Goal: Information Seeking & Learning: Learn about a topic

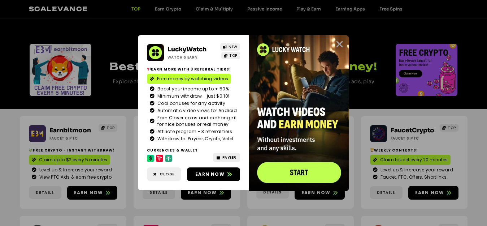
click at [340, 44] on icon "Close" at bounding box center [339, 44] width 9 height 9
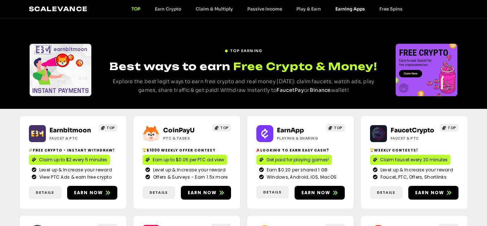
click at [348, 10] on link "Earning Apps" at bounding box center [350, 8] width 44 height 5
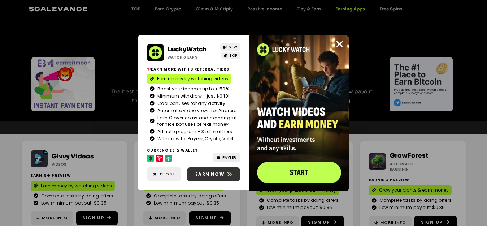
click at [209, 176] on span "Earn now" at bounding box center [209, 174] width 29 height 6
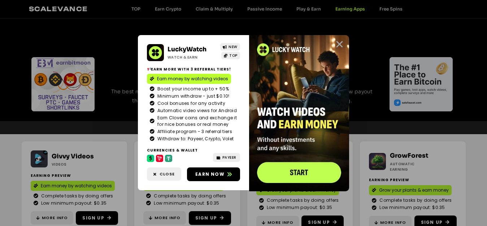
click at [341, 42] on icon "Close" at bounding box center [339, 44] width 9 height 9
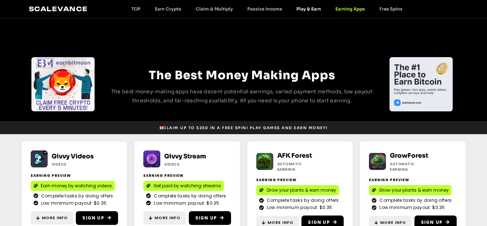
click at [302, 9] on link "Play & Earn" at bounding box center [308, 8] width 39 height 5
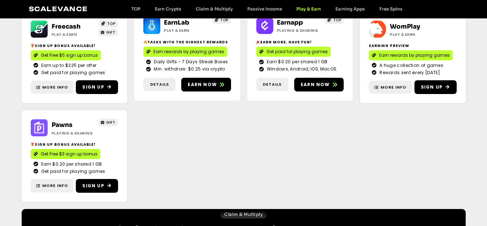
scroll to position [115, 0]
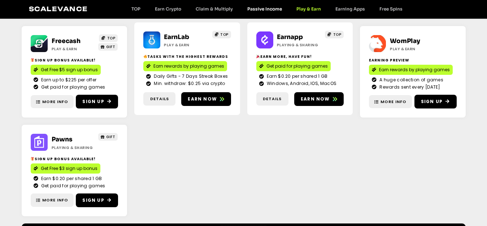
click at [271, 8] on link "Passive Income" at bounding box center [264, 8] width 49 height 5
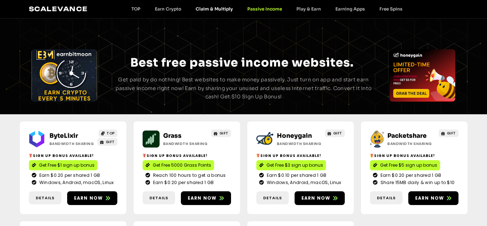
click at [214, 9] on link "Claim & Multiply" at bounding box center [214, 8] width 52 height 5
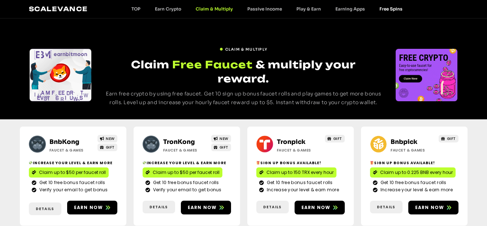
click at [381, 8] on link "Free Spins" at bounding box center [391, 8] width 38 height 5
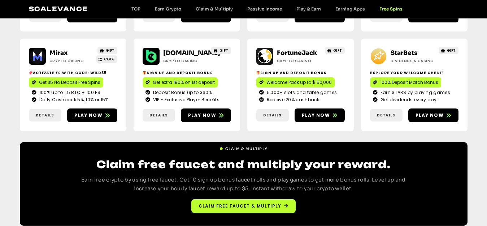
scroll to position [302, 0]
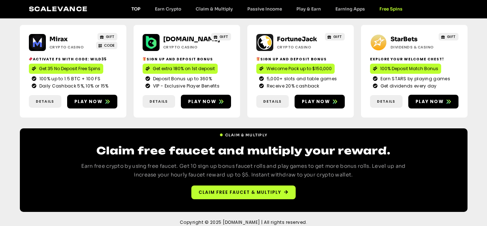
click at [140, 9] on link "TOP" at bounding box center [135, 8] width 23 height 5
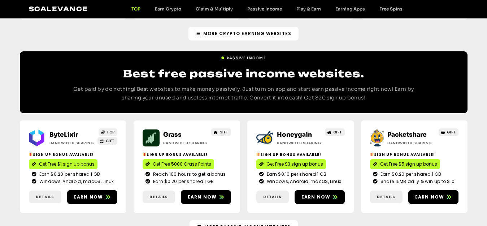
scroll to position [795, 0]
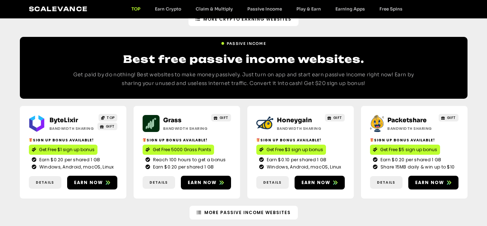
click at [72, 8] on link "Scalevance" at bounding box center [58, 9] width 59 height 8
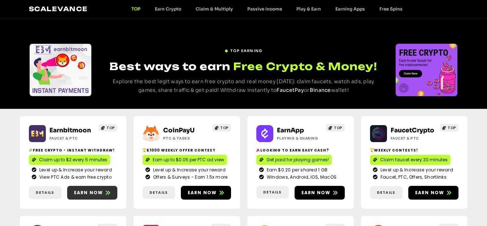
click at [90, 192] on span "Earn now" at bounding box center [88, 192] width 29 height 6
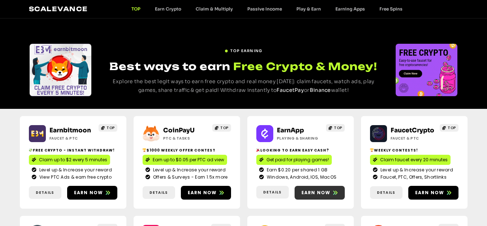
click at [304, 189] on span "Earn now" at bounding box center [315, 192] width 29 height 6
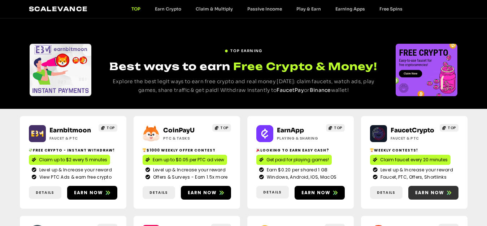
click at [418, 194] on span "Earn now" at bounding box center [429, 192] width 29 height 6
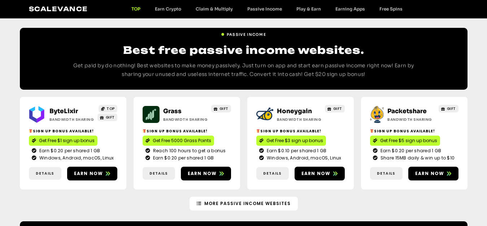
scroll to position [808, 0]
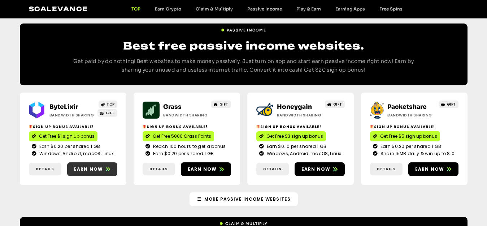
click at [87, 166] on span "Earn now" at bounding box center [88, 169] width 29 height 6
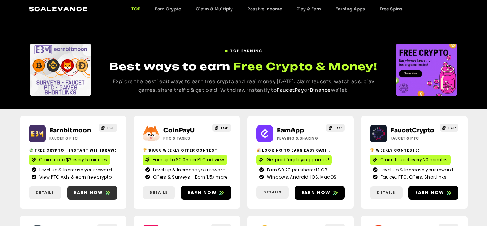
click at [90, 189] on span "Earn now" at bounding box center [88, 192] width 29 height 6
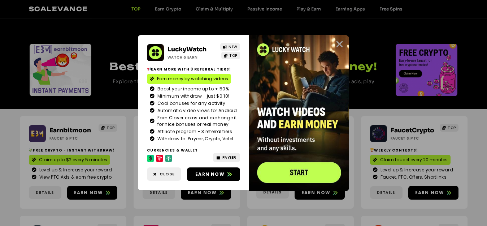
click at [341, 47] on icon "Close" at bounding box center [339, 44] width 9 height 9
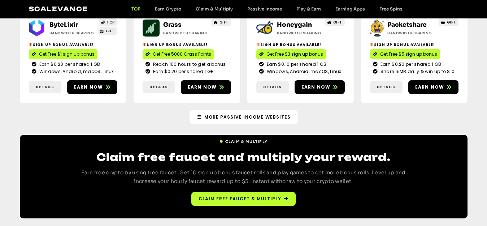
scroll to position [896, 0]
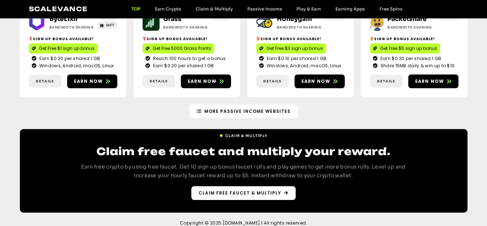
click at [213, 189] on link "Claim free faucet & multiply" at bounding box center [243, 193] width 104 height 14
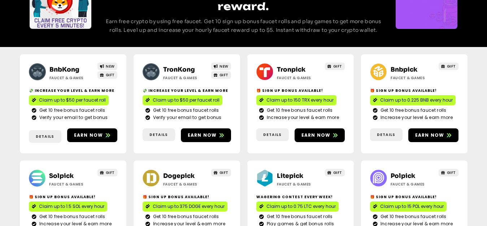
scroll to position [87, 0]
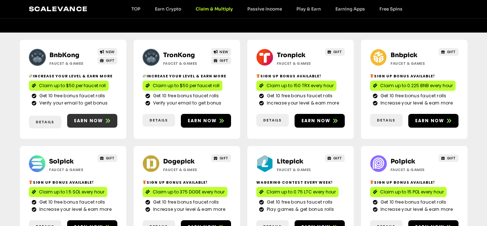
click at [98, 114] on link "Earn now" at bounding box center [92, 121] width 50 height 14
